Goal: Information Seeking & Learning: Learn about a topic

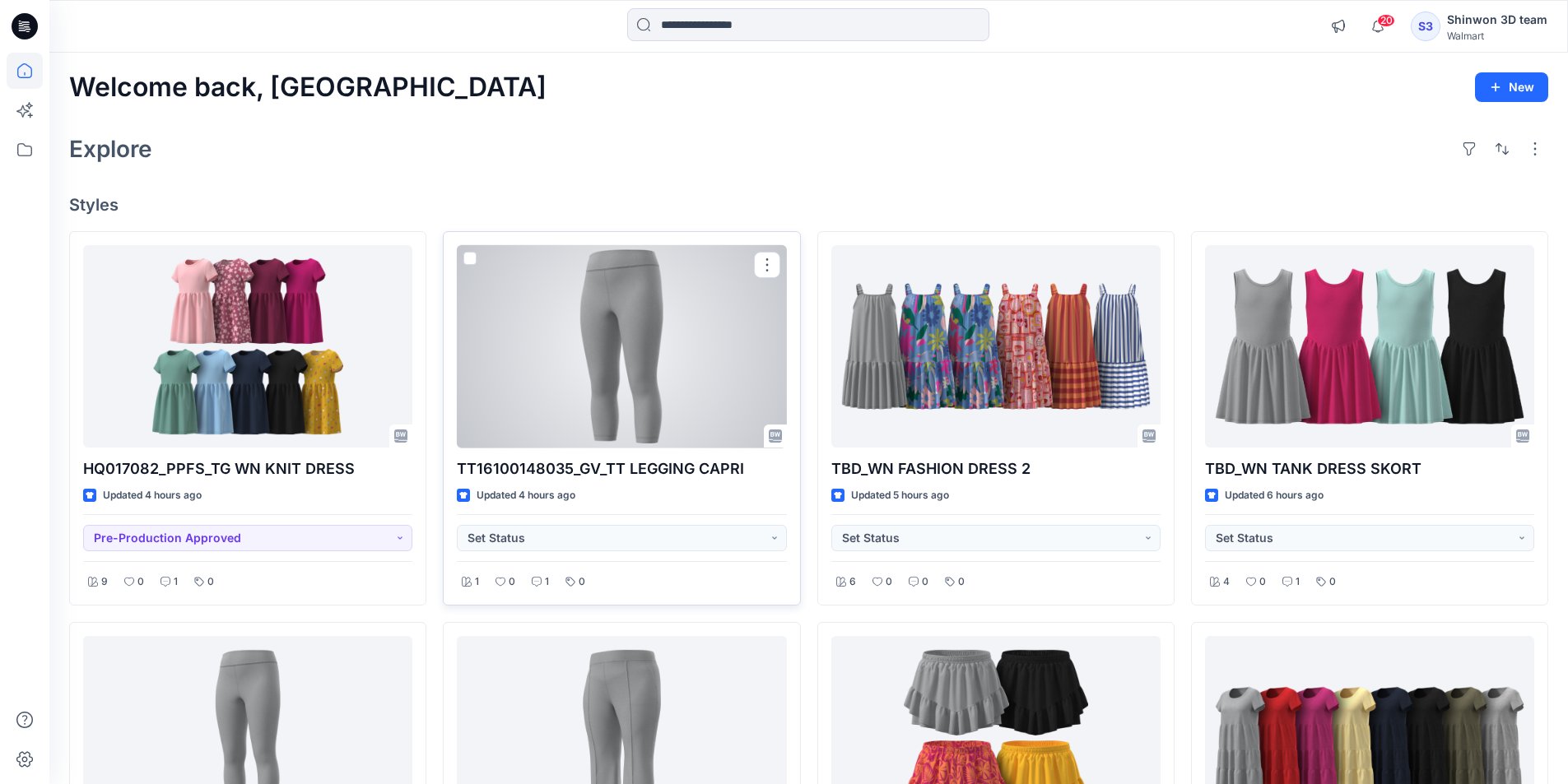
click at [610, 347] on div at bounding box center [622, 346] width 329 height 203
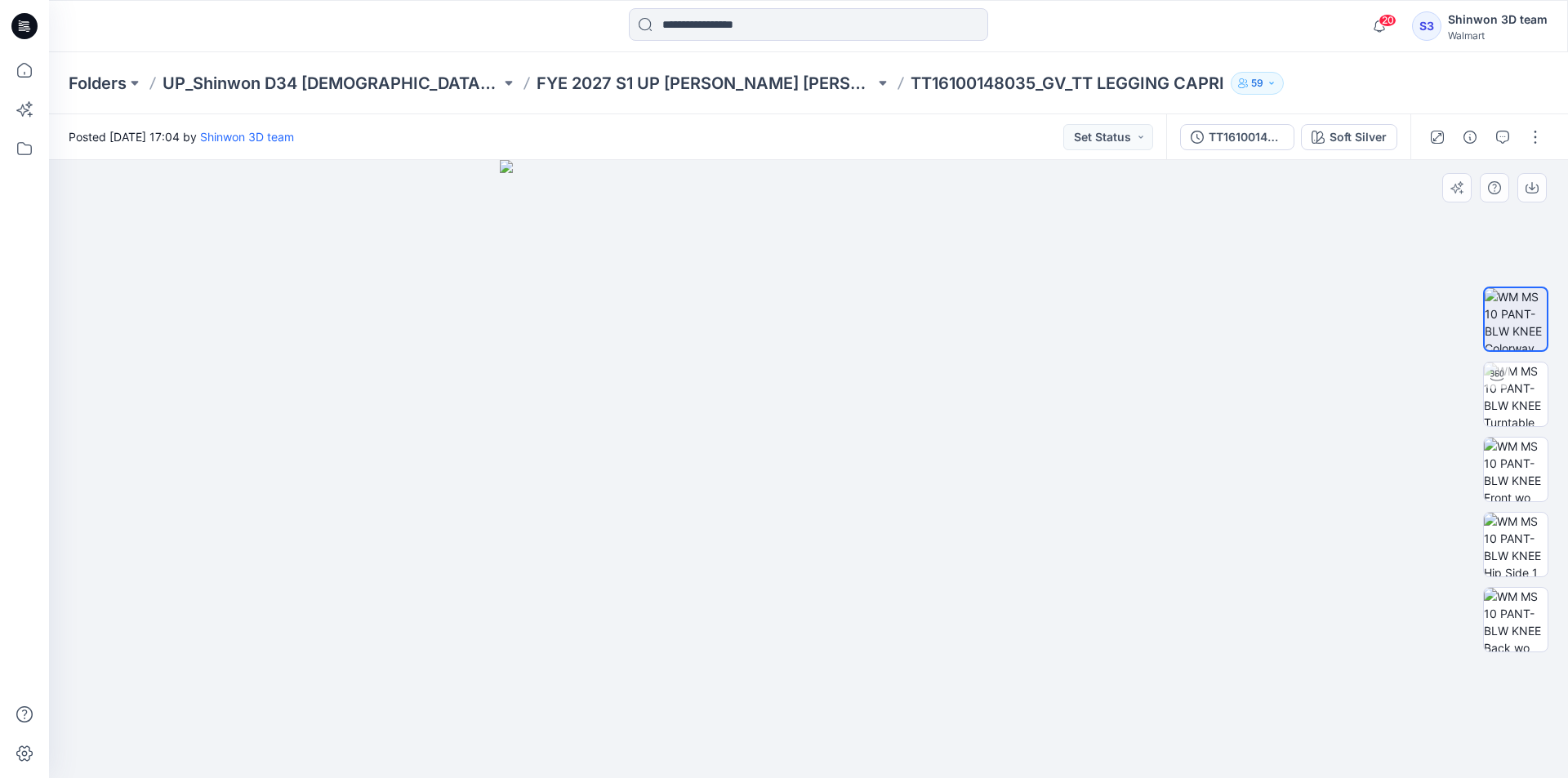
click at [598, 261] on img at bounding box center [809, 469] width 618 height 618
click at [1545, 711] on div at bounding box center [808, 469] width 1519 height 618
click at [1539, 700] on div at bounding box center [808, 469] width 1519 height 618
click at [1261, 132] on div "TT16100148035_GV_TT LEGGING CAPRI" at bounding box center [1246, 137] width 75 height 18
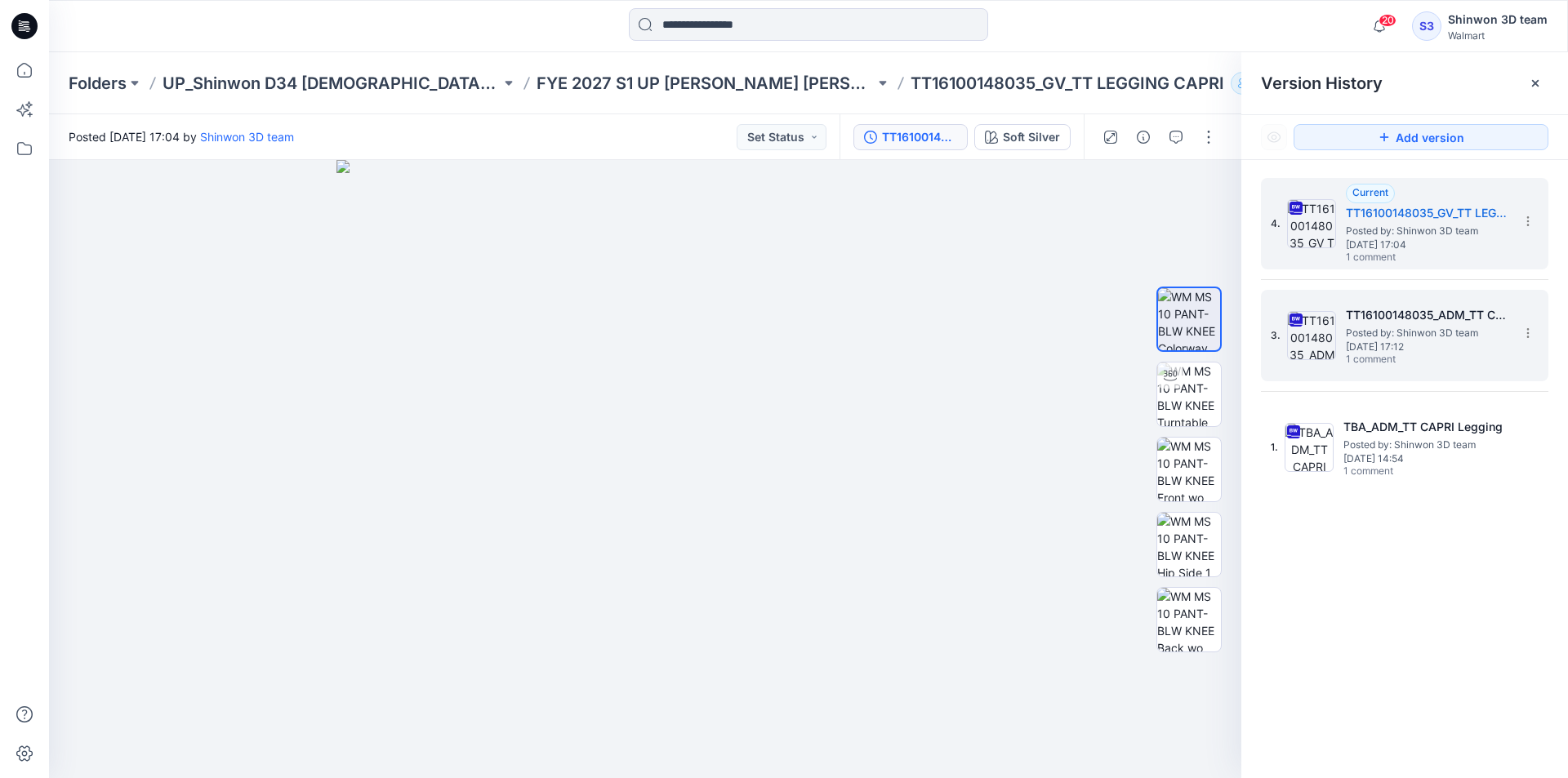
click at [1372, 307] on h5 "TT16100148035_ADM_TT Capri Legging" at bounding box center [1427, 315] width 163 height 20
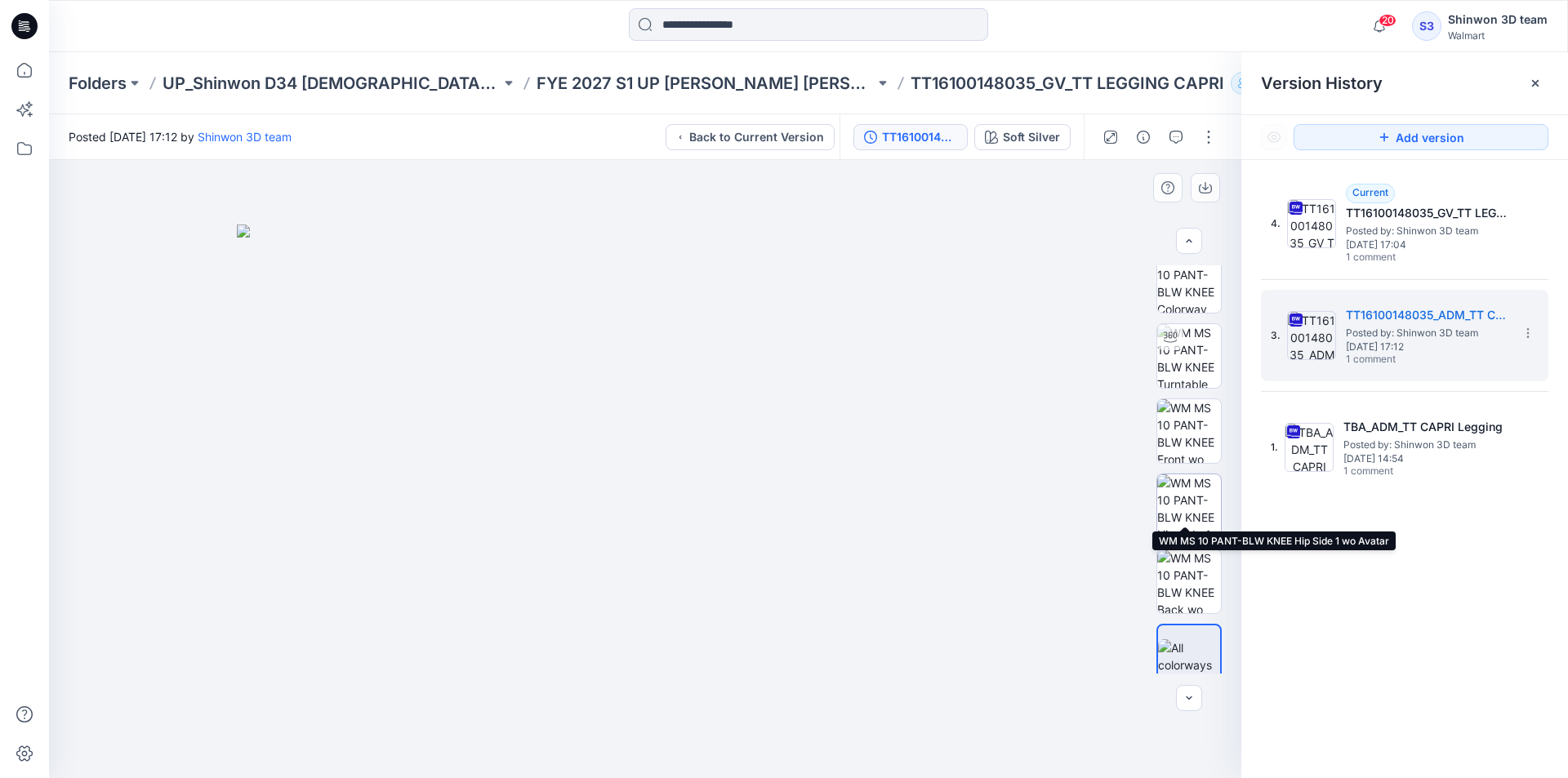
scroll to position [33, 0]
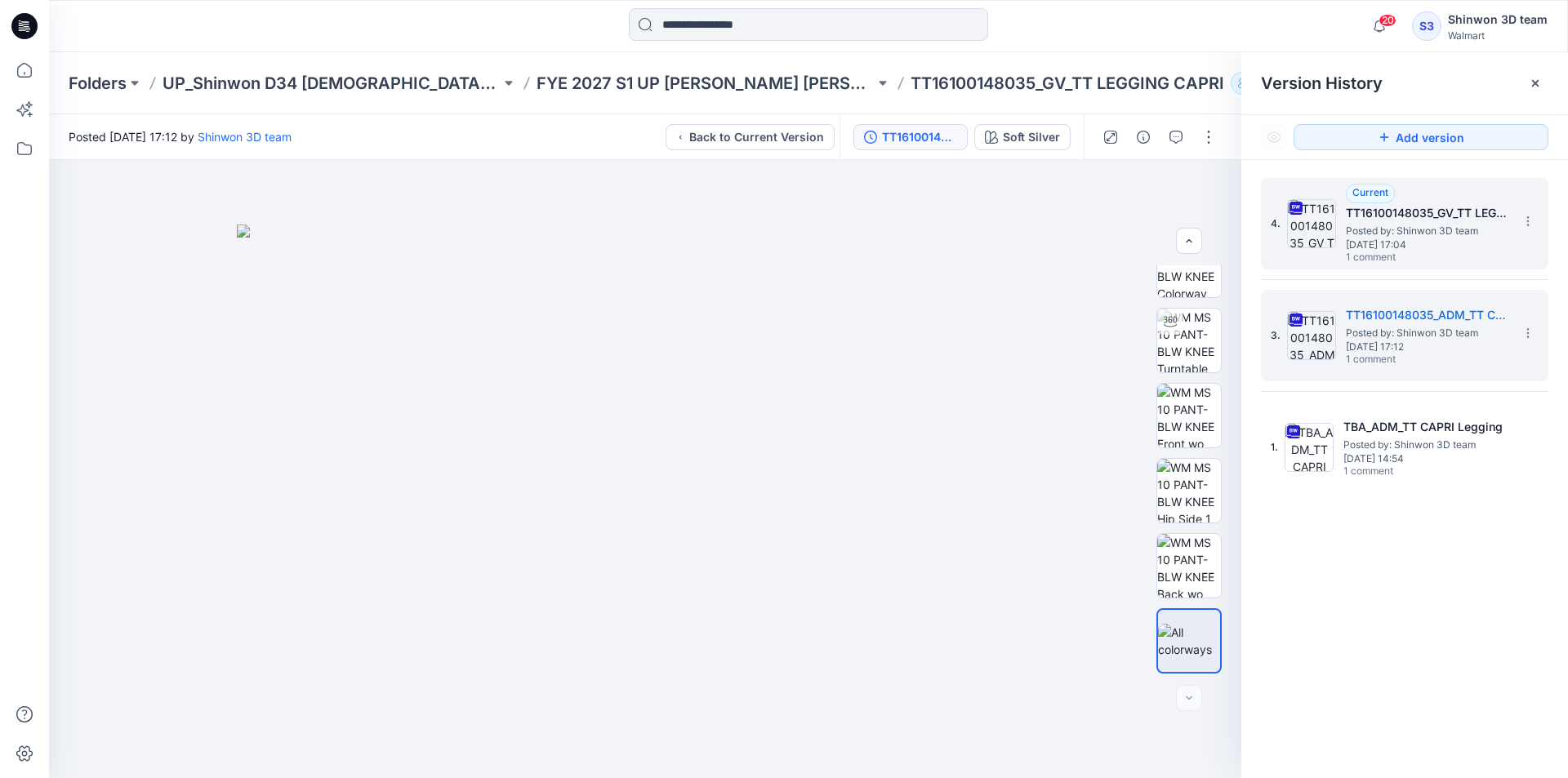
click at [1395, 237] on span "Posted by: Shinwon 3D team" at bounding box center [1427, 231] width 163 height 16
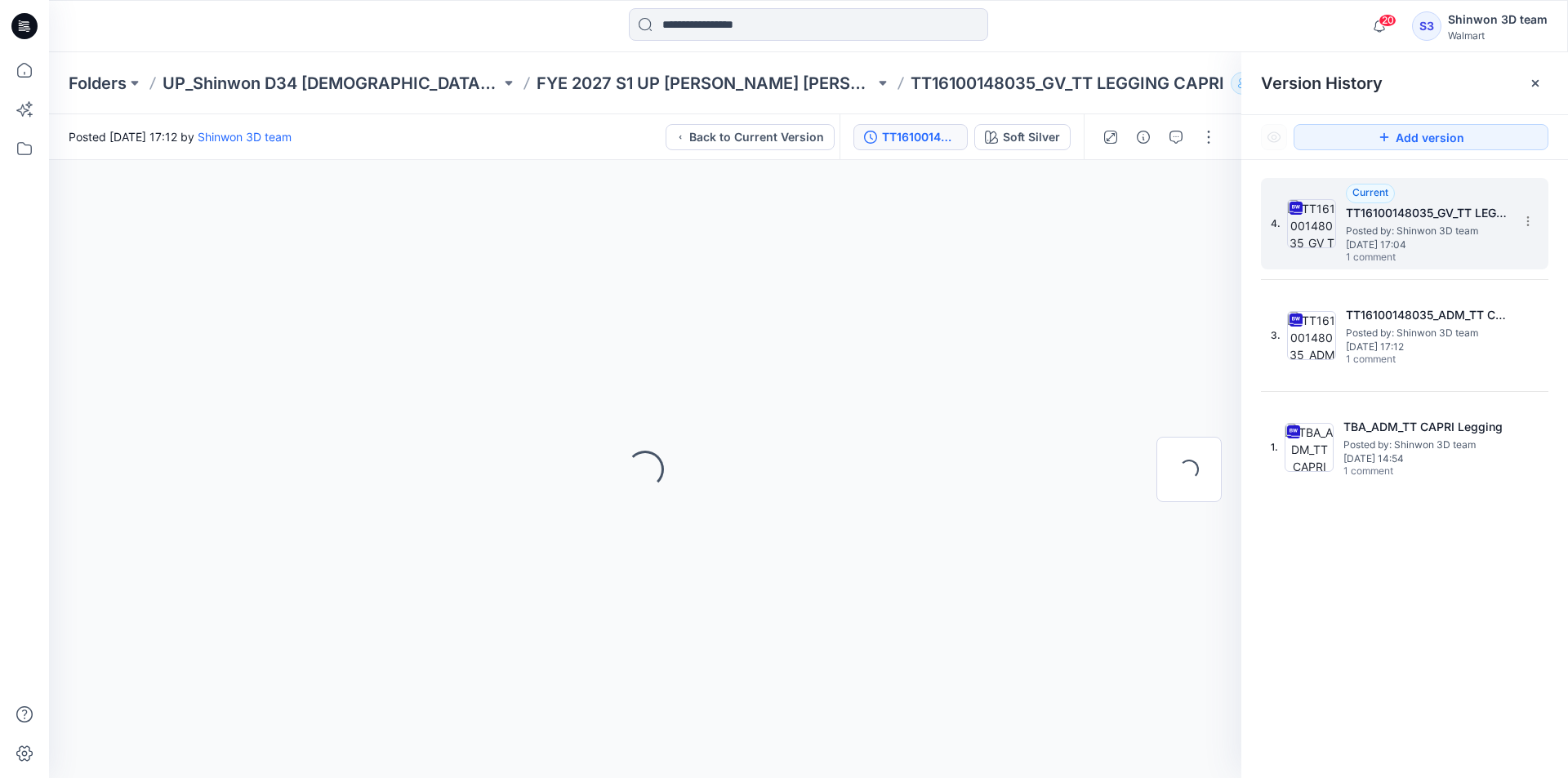
scroll to position [0, 0]
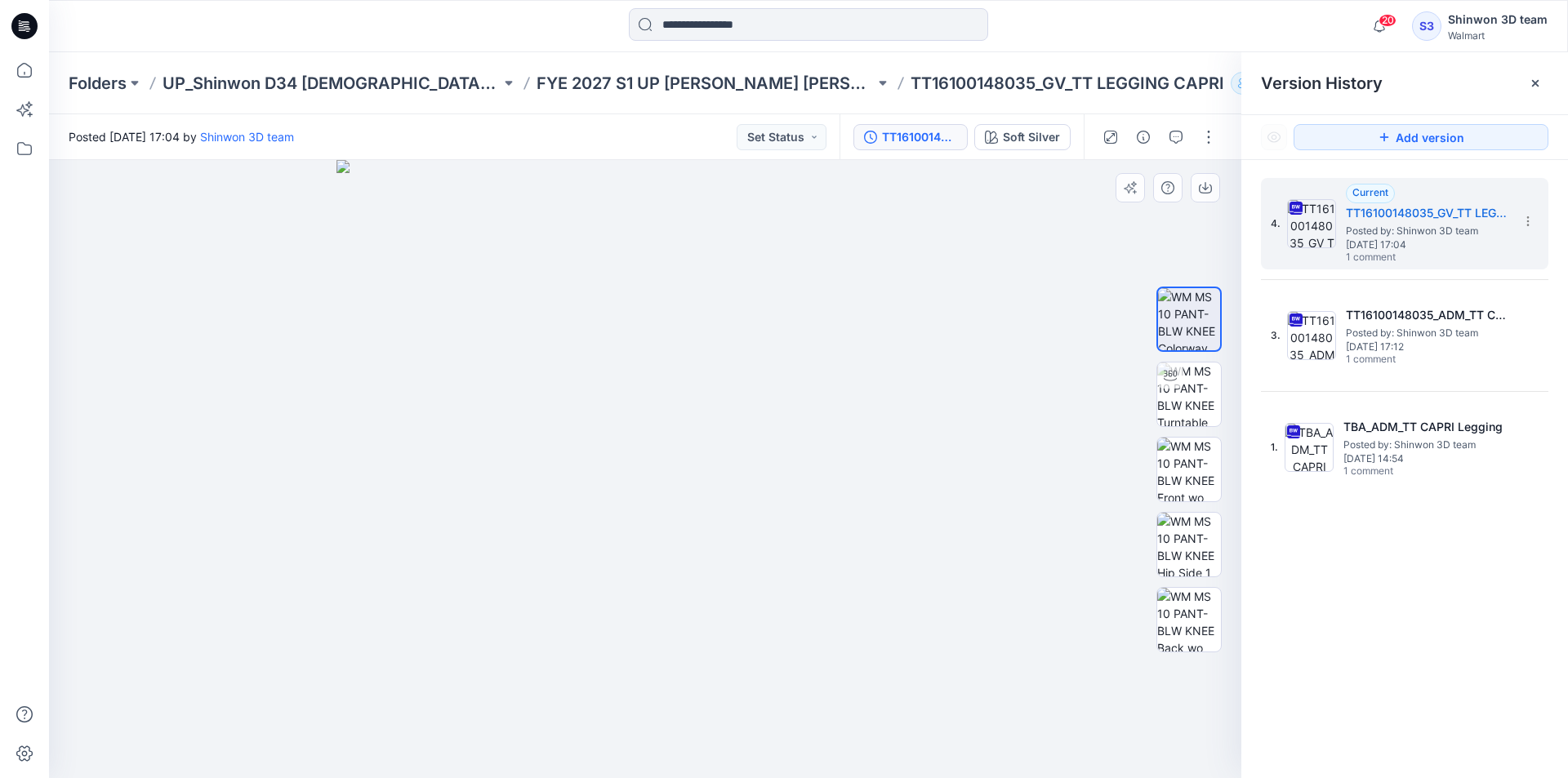
click at [1054, 179] on div at bounding box center [645, 469] width 1192 height 618
click at [1534, 217] on section at bounding box center [1527, 221] width 26 height 26
click at [1045, 321] on div at bounding box center [645, 469] width 1192 height 618
